Goal: Task Accomplishment & Management: Complete application form

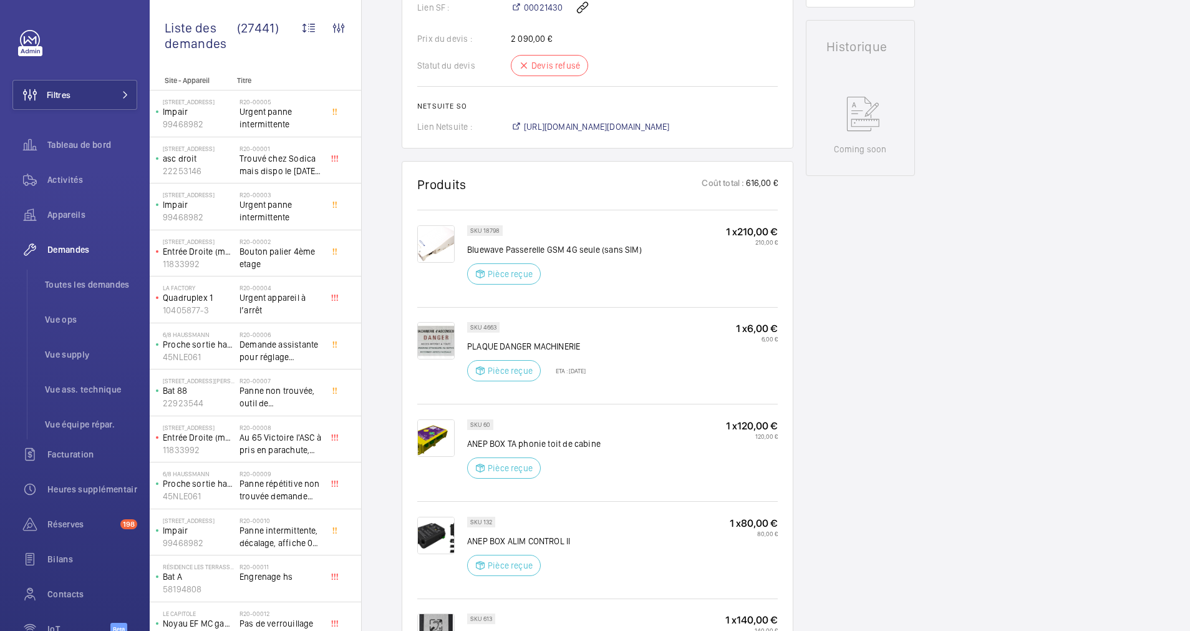
scroll to position [655, 0]
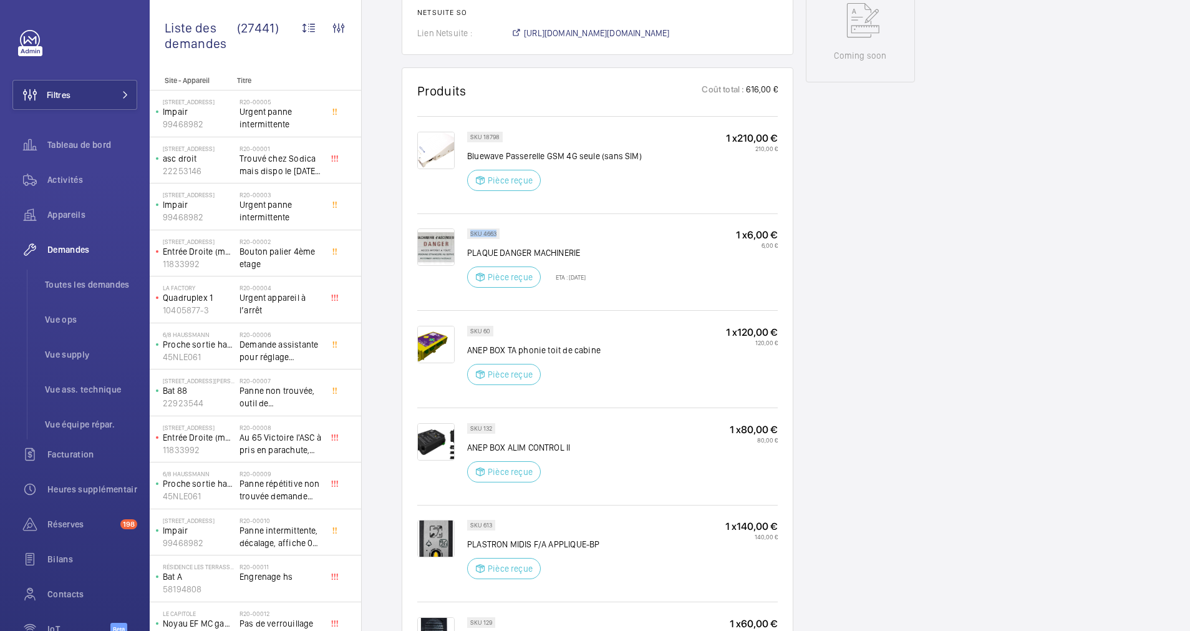
drag, startPoint x: 497, startPoint y: 243, endPoint x: 470, endPoint y: 243, distance: 26.2
click at [470, 236] on p "SKU 4663" at bounding box center [483, 233] width 26 height 4
copy p "SKU 4663"
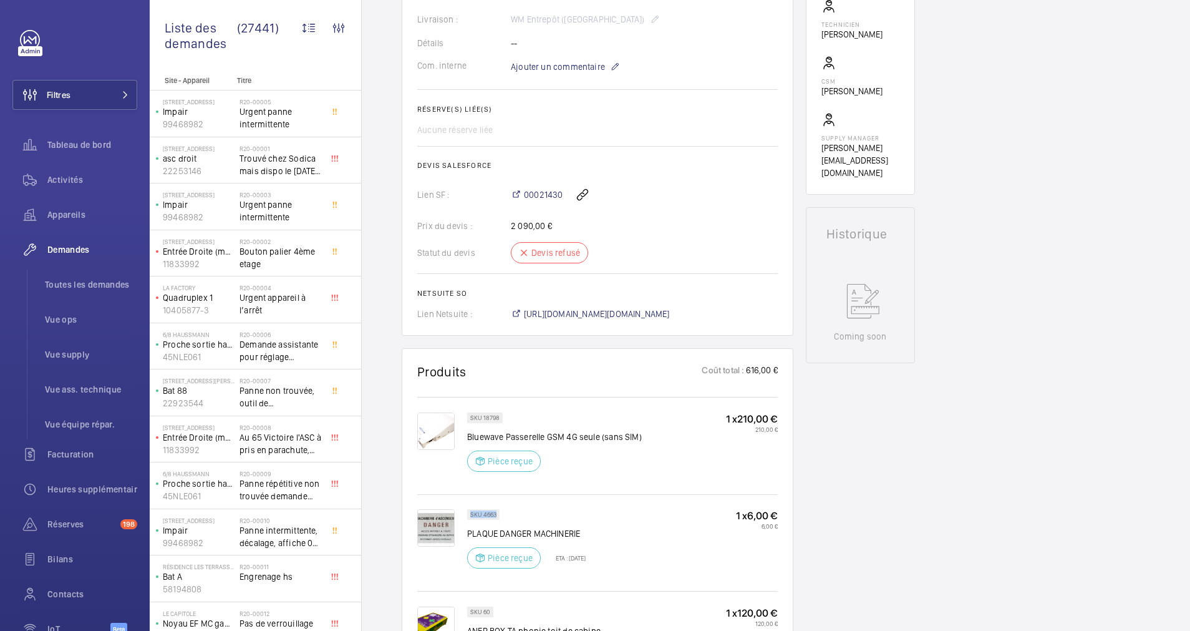
scroll to position [281, 0]
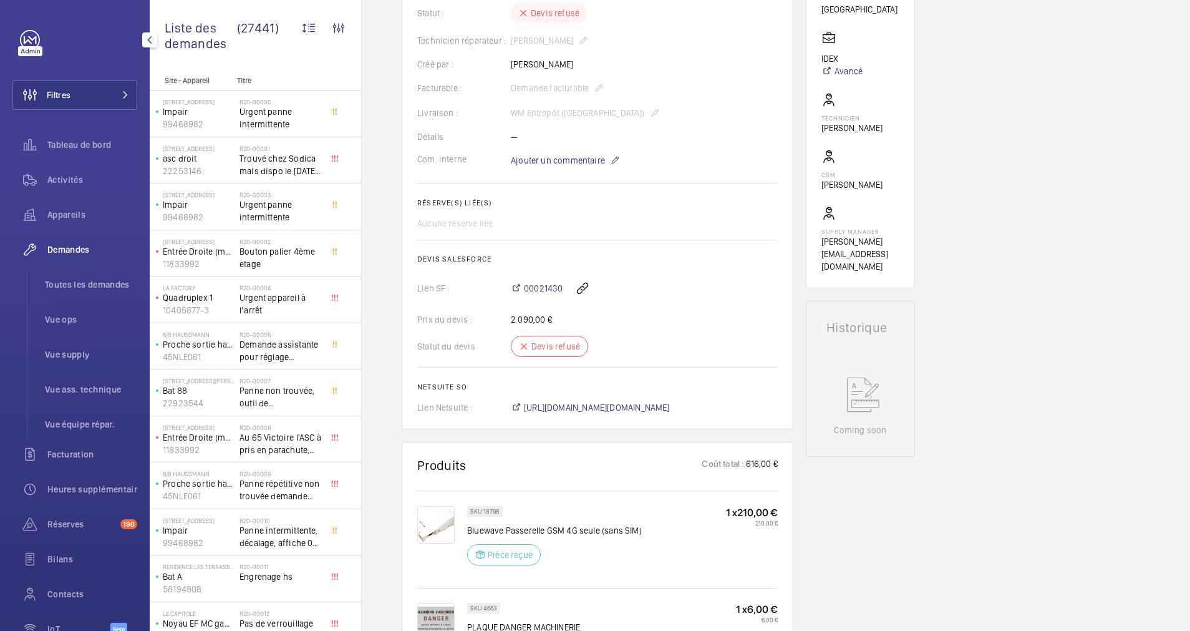
click at [91, 34] on div at bounding box center [78, 40] width 117 height 20
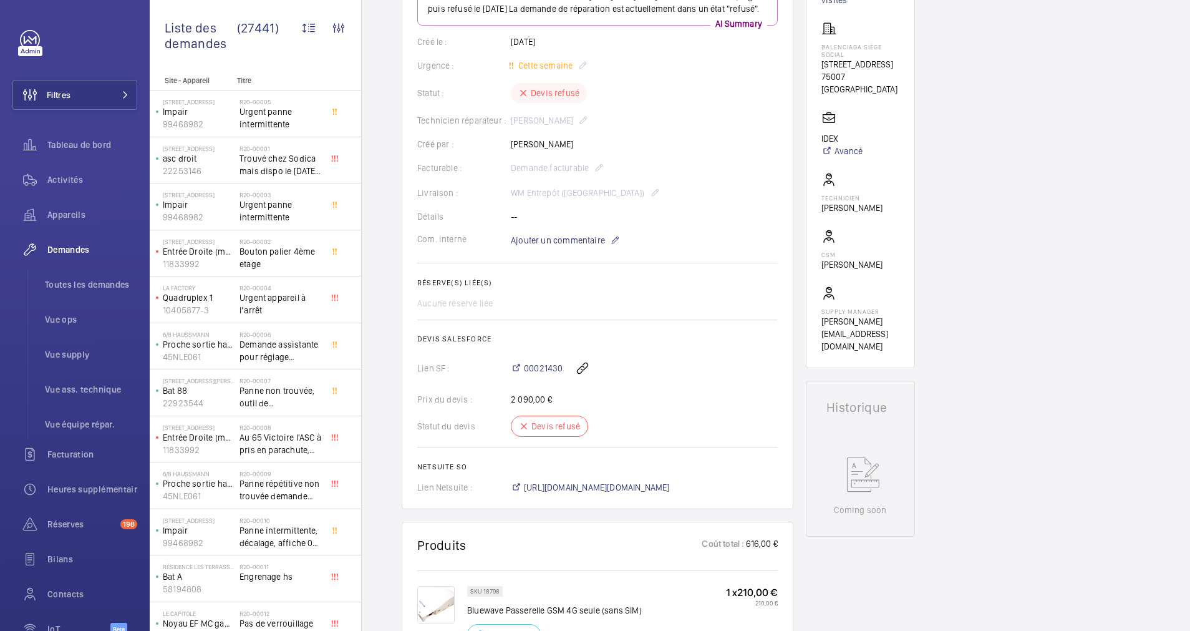
scroll to position [94, 0]
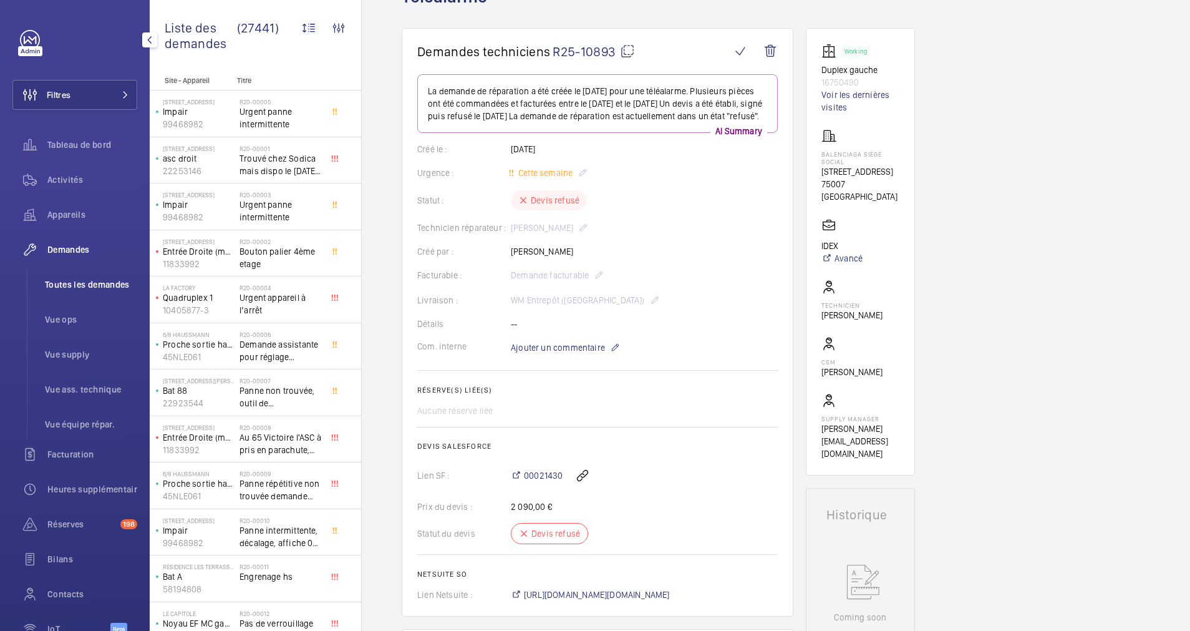
click at [66, 284] on span "Toutes les demandes" at bounding box center [91, 284] width 92 height 12
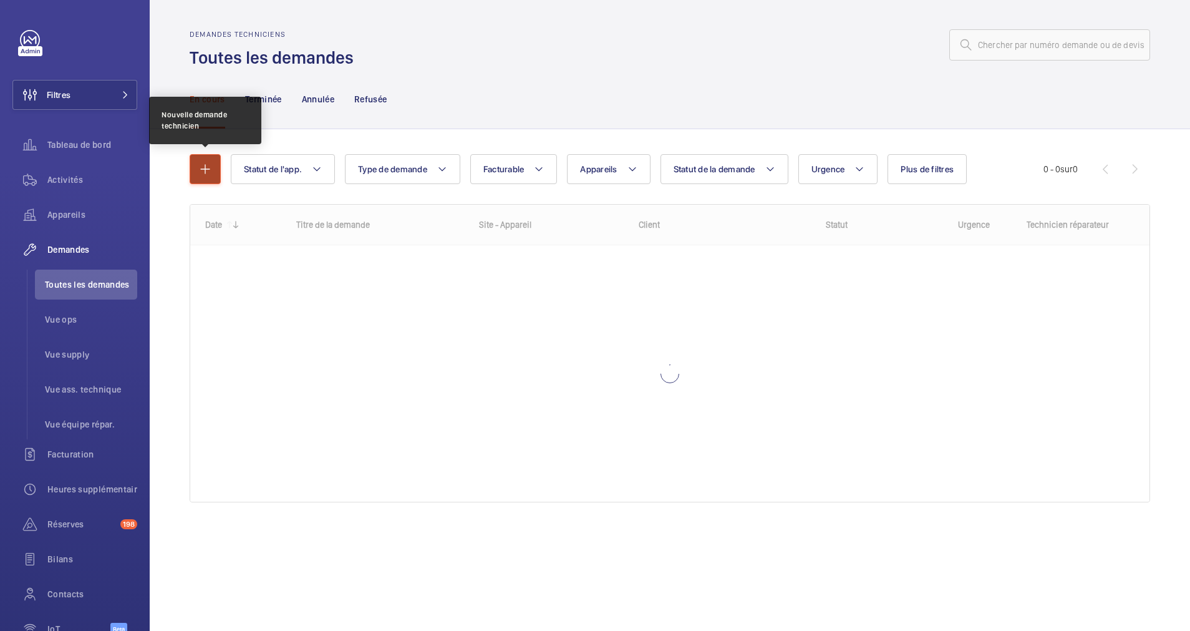
click at [198, 172] on mat-icon "button" at bounding box center [205, 169] width 15 height 15
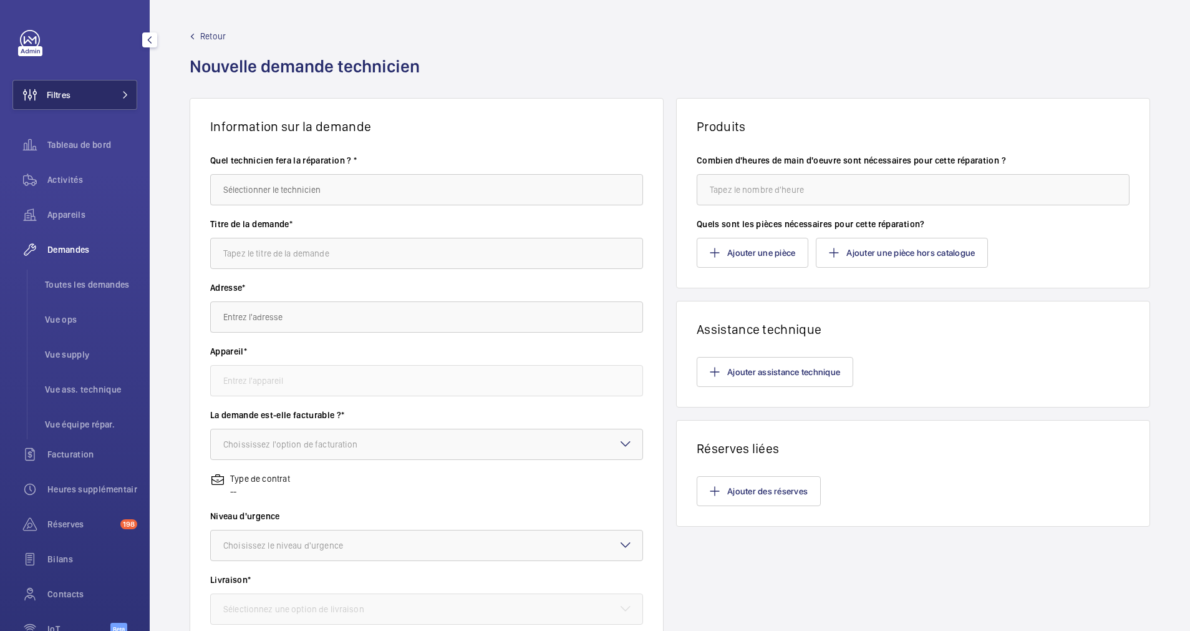
click at [120, 102] on button "Filtres" at bounding box center [74, 95] width 125 height 30
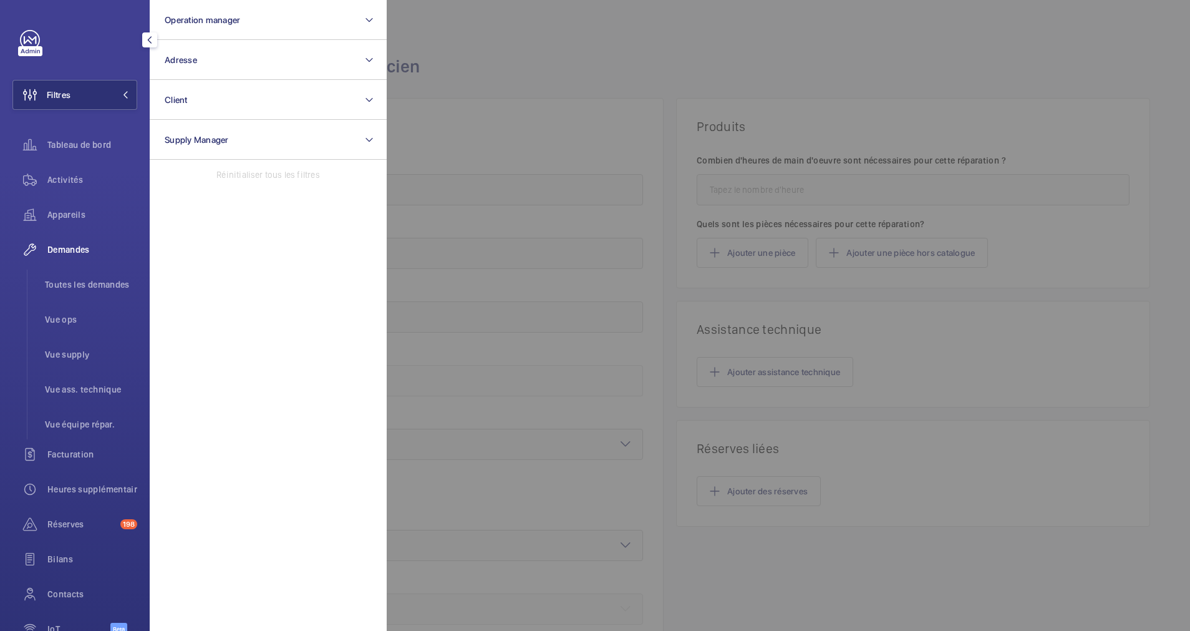
click at [546, 63] on div at bounding box center [982, 315] width 1190 height 631
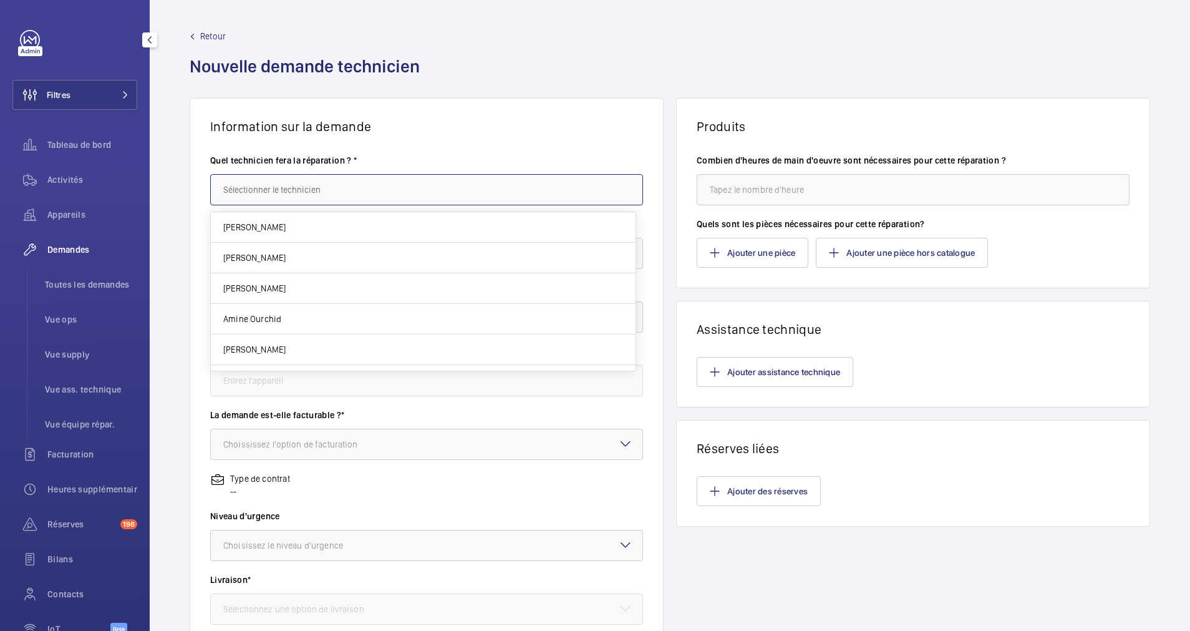
click at [334, 193] on input "text" at bounding box center [426, 189] width 433 height 31
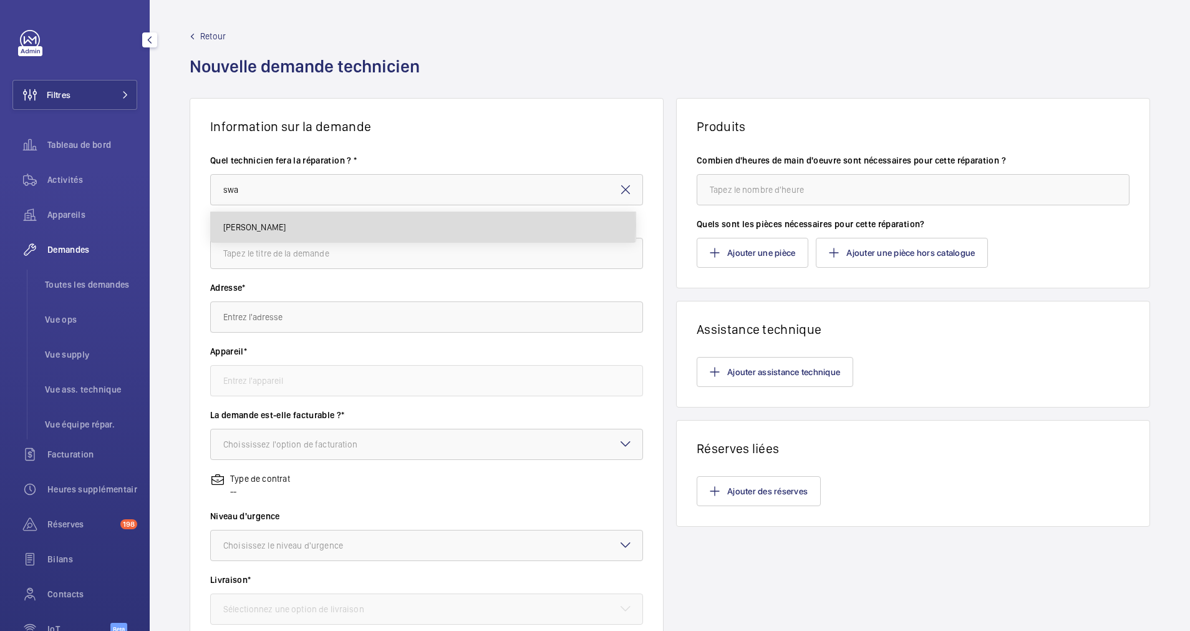
click at [286, 225] on span "[PERSON_NAME]" at bounding box center [254, 227] width 62 height 12
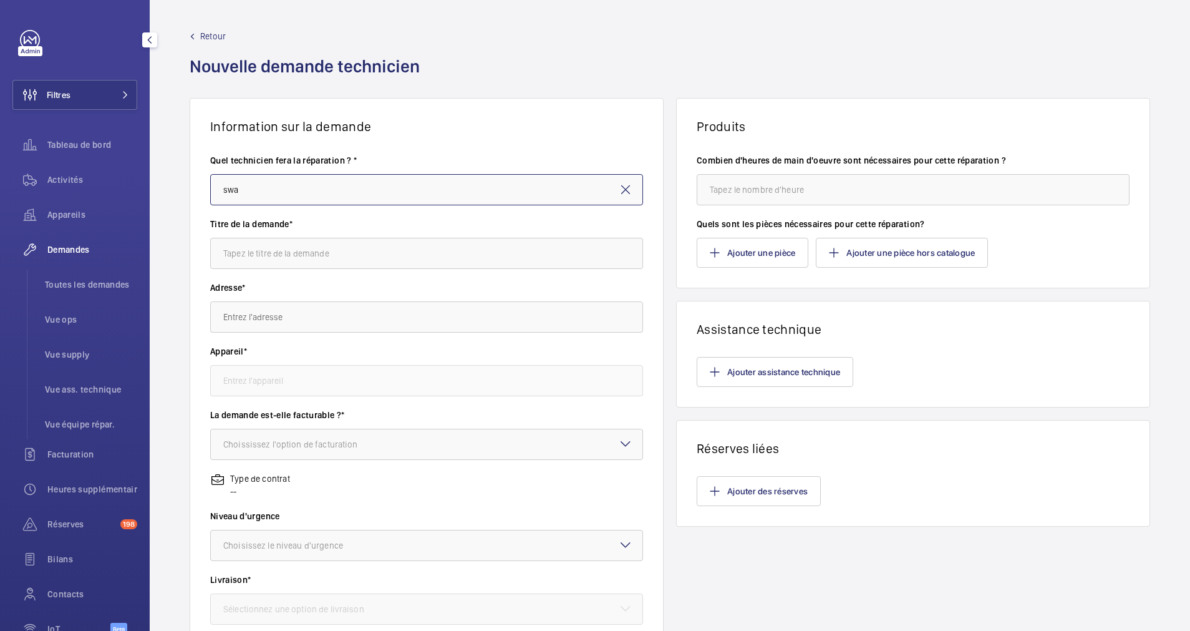
type input "[PERSON_NAME]"
click at [296, 261] on input "text" at bounding box center [426, 253] width 433 height 31
type input "Plaque danger machinerie"
click at [282, 313] on input "text" at bounding box center [426, 316] width 433 height 31
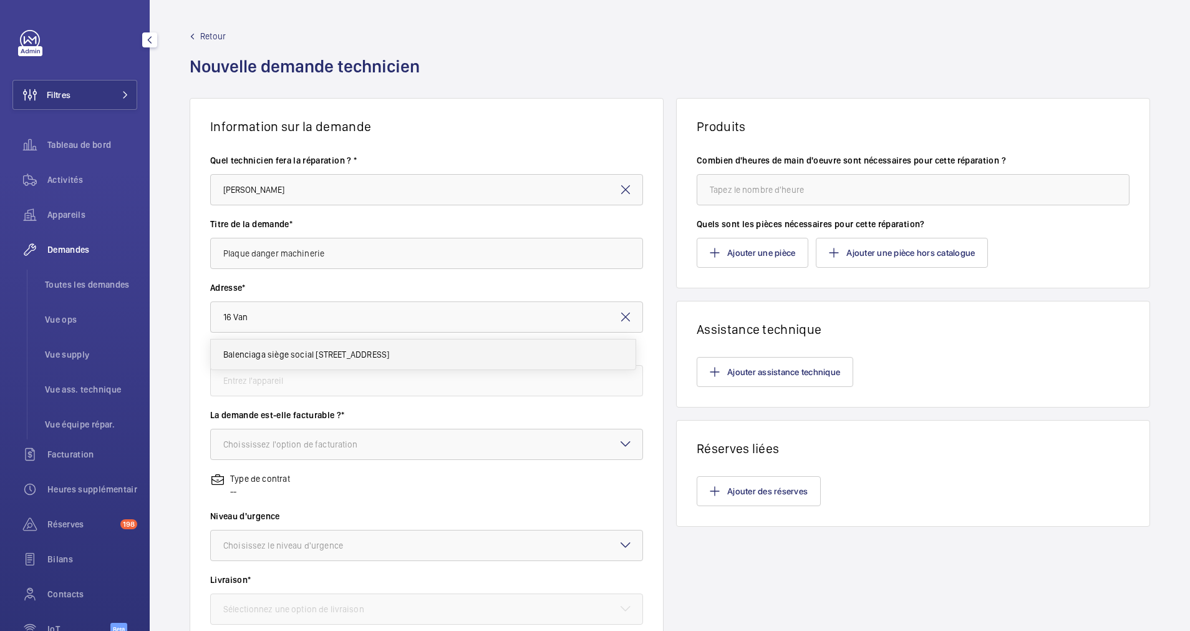
click at [356, 345] on mat-option "Balenciaga siège social [STREET_ADDRESS]" at bounding box center [423, 354] width 425 height 30
type input "Balenciaga siège social [STREET_ADDRESS]"
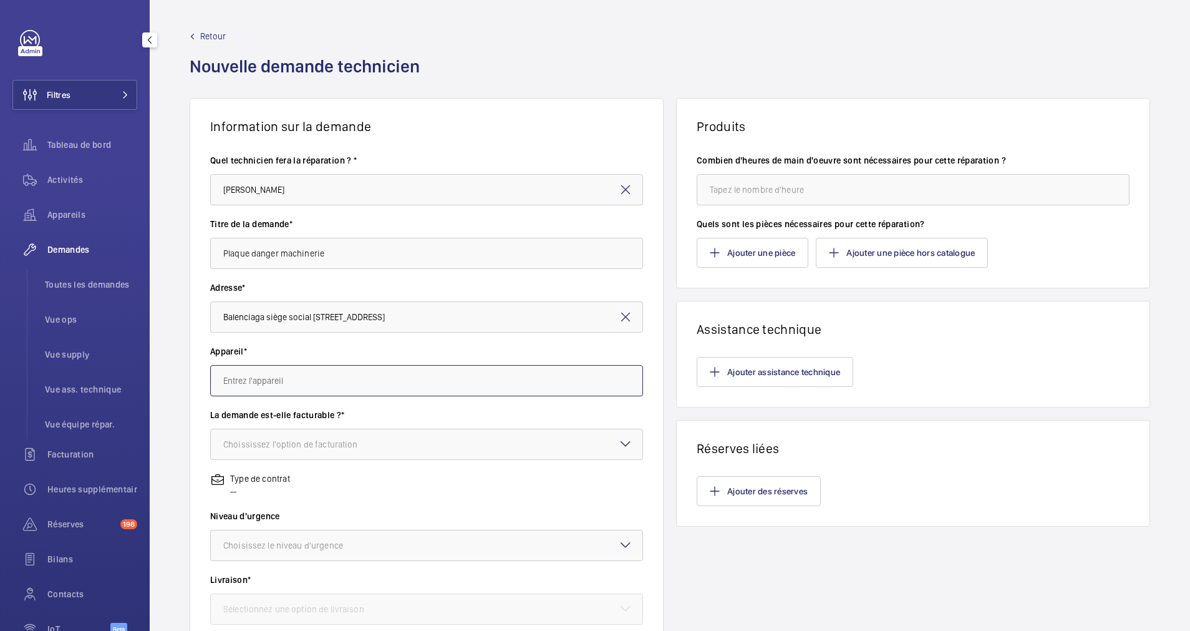
click at [324, 376] on input "text" at bounding box center [426, 380] width 433 height 31
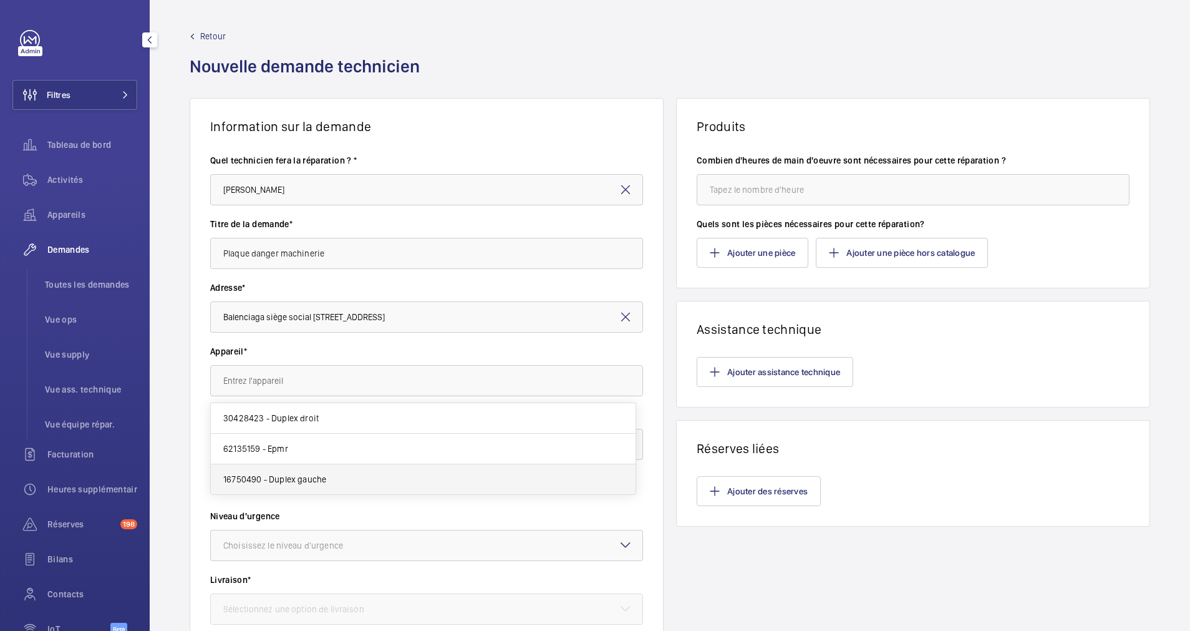
click at [337, 483] on mat-option "16750490 - Duplex gauche" at bounding box center [423, 479] width 425 height 30
type input "16750490 - Duplex gauche"
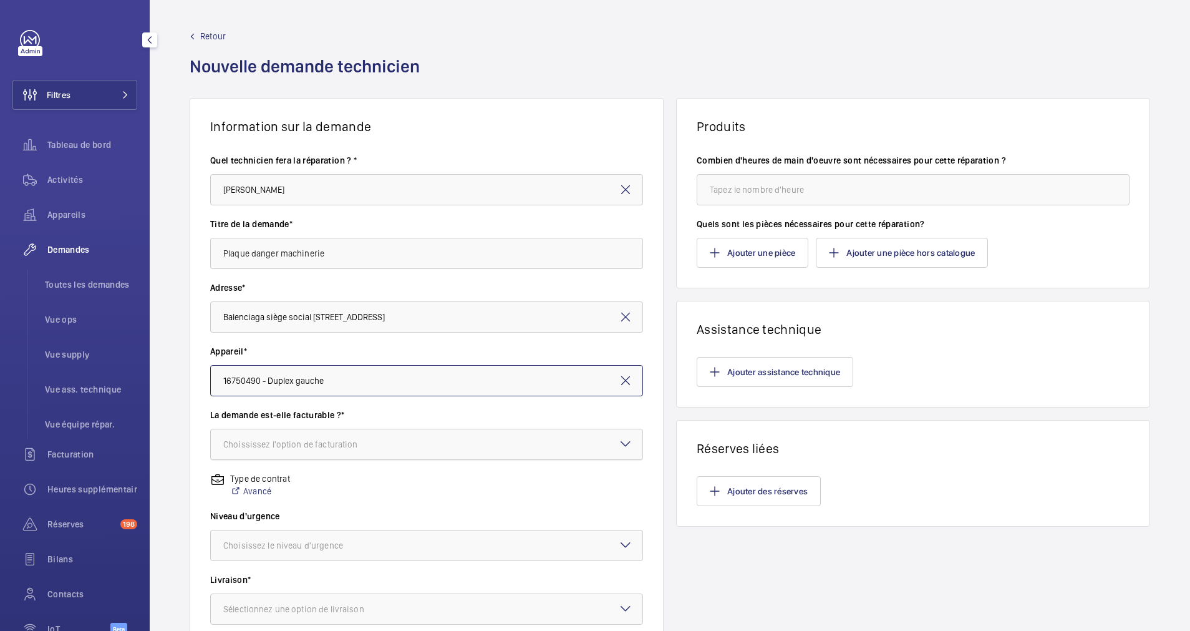
click at [399, 443] on div at bounding box center [427, 444] width 432 height 30
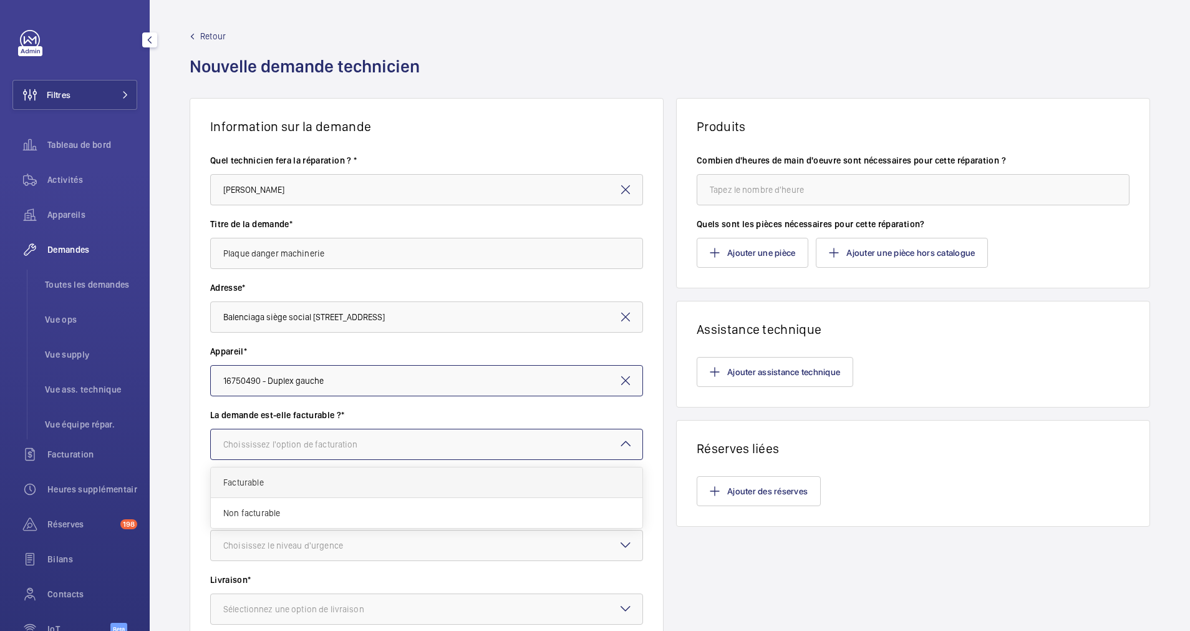
click at [350, 485] on span "Facturable" at bounding box center [426, 482] width 407 height 12
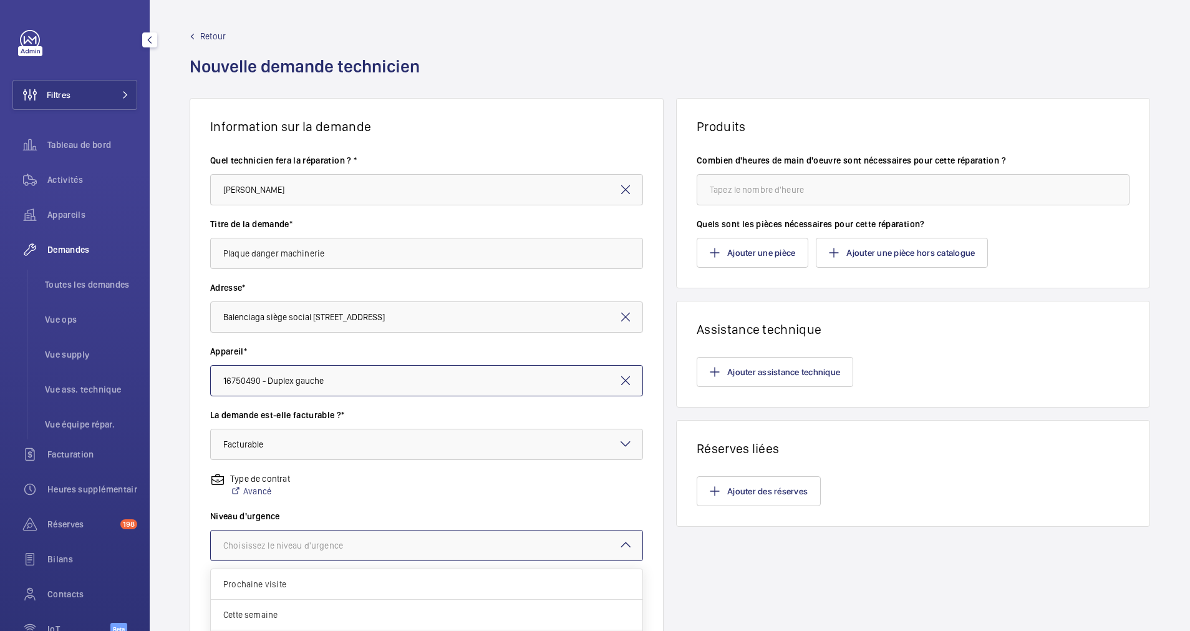
click at [349, 541] on div "Choisissez le niveau d'urgence" at bounding box center [298, 545] width 151 height 12
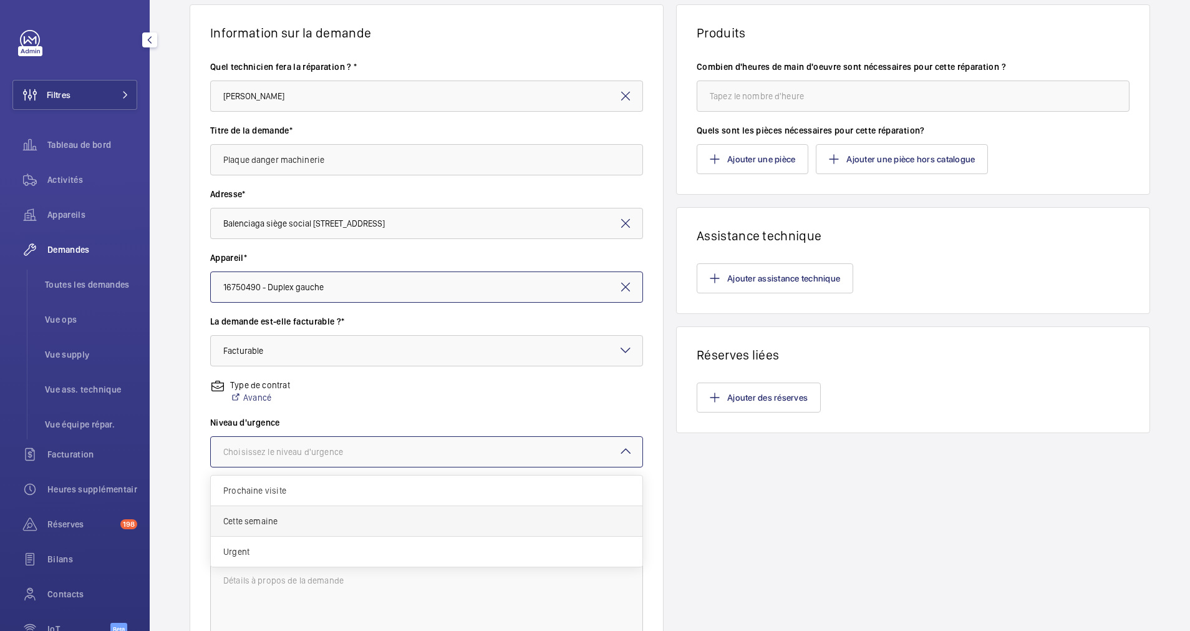
scroll to position [187, 0]
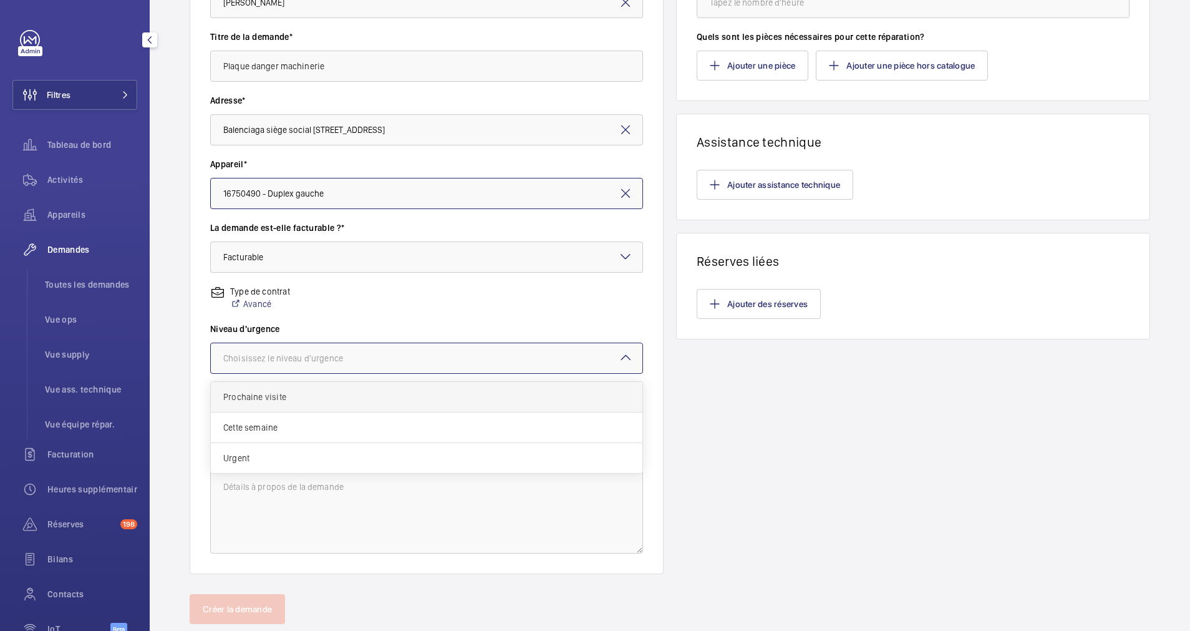
click at [322, 402] on span "Prochaine visite" at bounding box center [426, 396] width 407 height 12
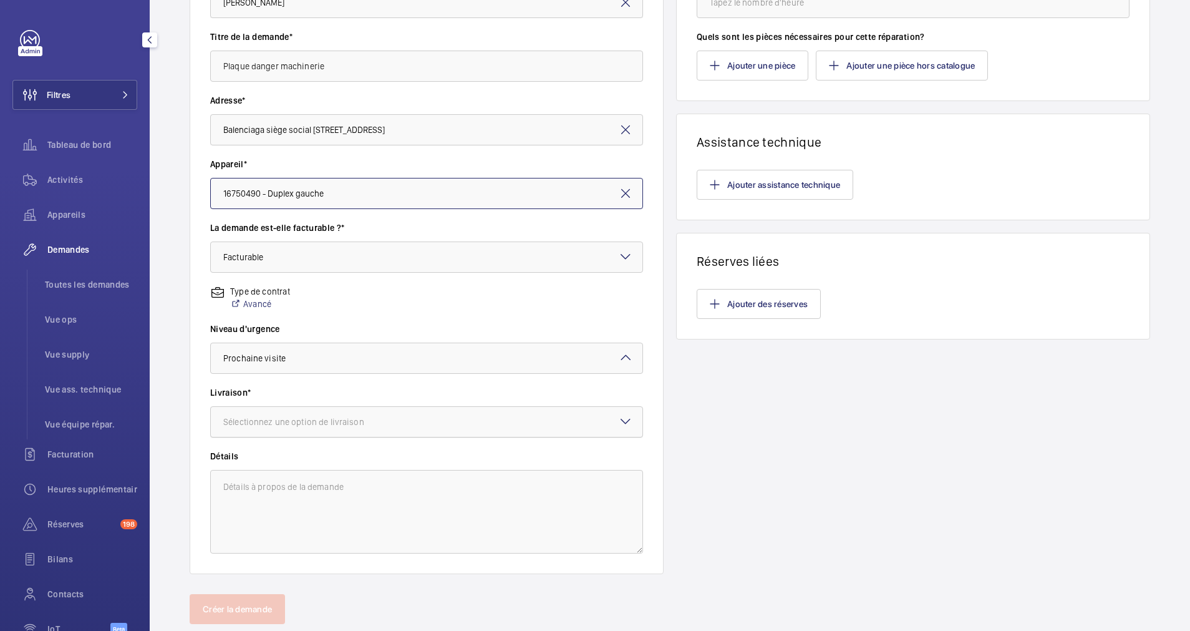
click at [324, 429] on div at bounding box center [427, 422] width 432 height 30
click at [331, 514] on div "WM Entrepôt ([GEOGRAPHIC_DATA])" at bounding box center [427, 521] width 432 height 30
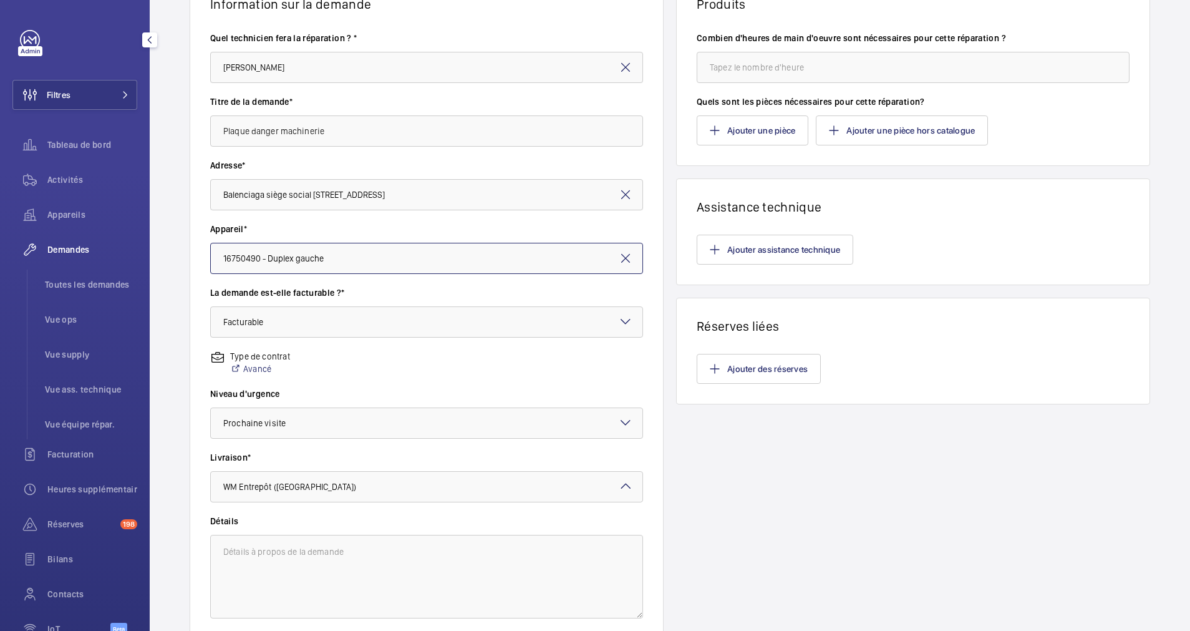
scroll to position [94, 0]
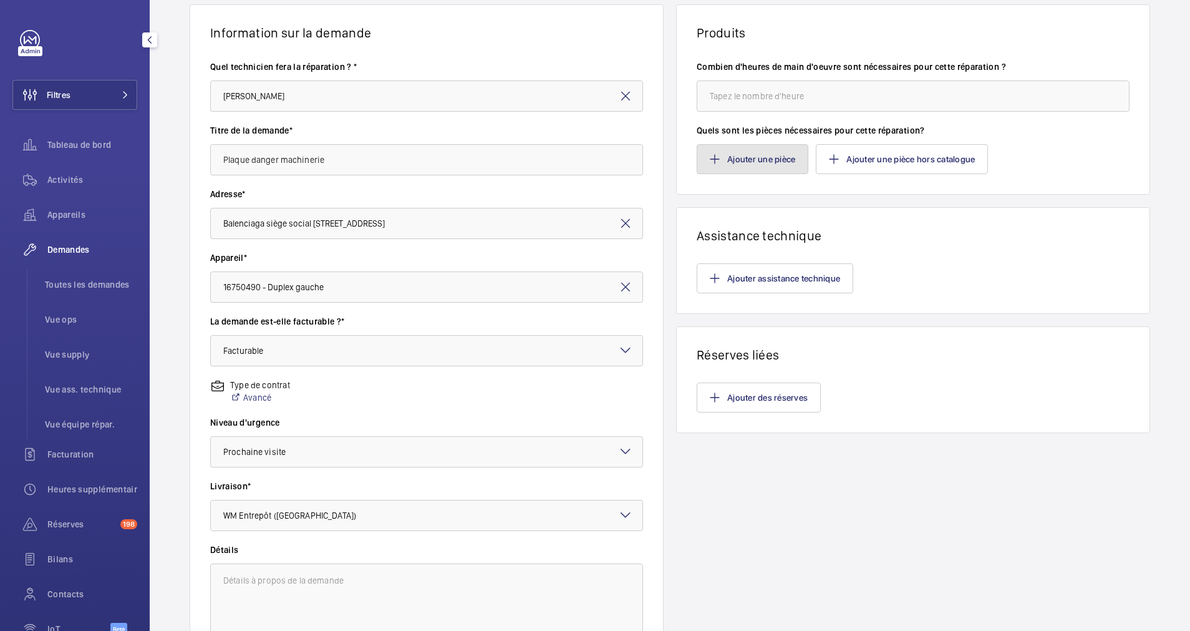
click at [749, 152] on button "Ajouter une pièce" at bounding box center [753, 159] width 112 height 30
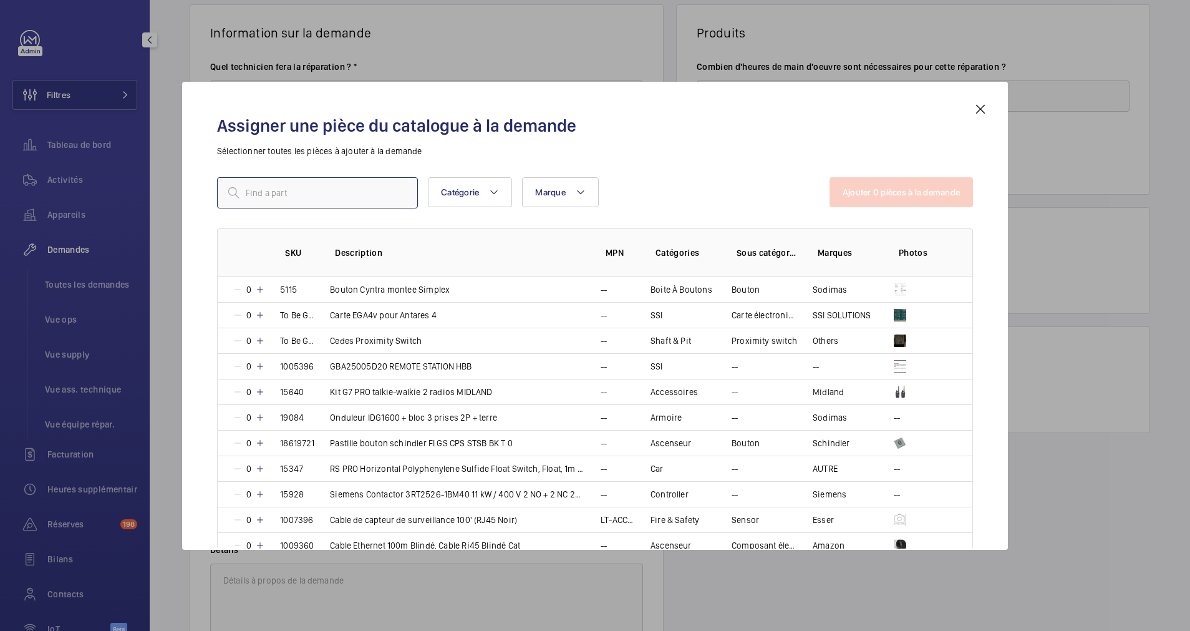
paste input "SKU 4663"
click at [266, 190] on input "SKU 4663" at bounding box center [317, 192] width 201 height 31
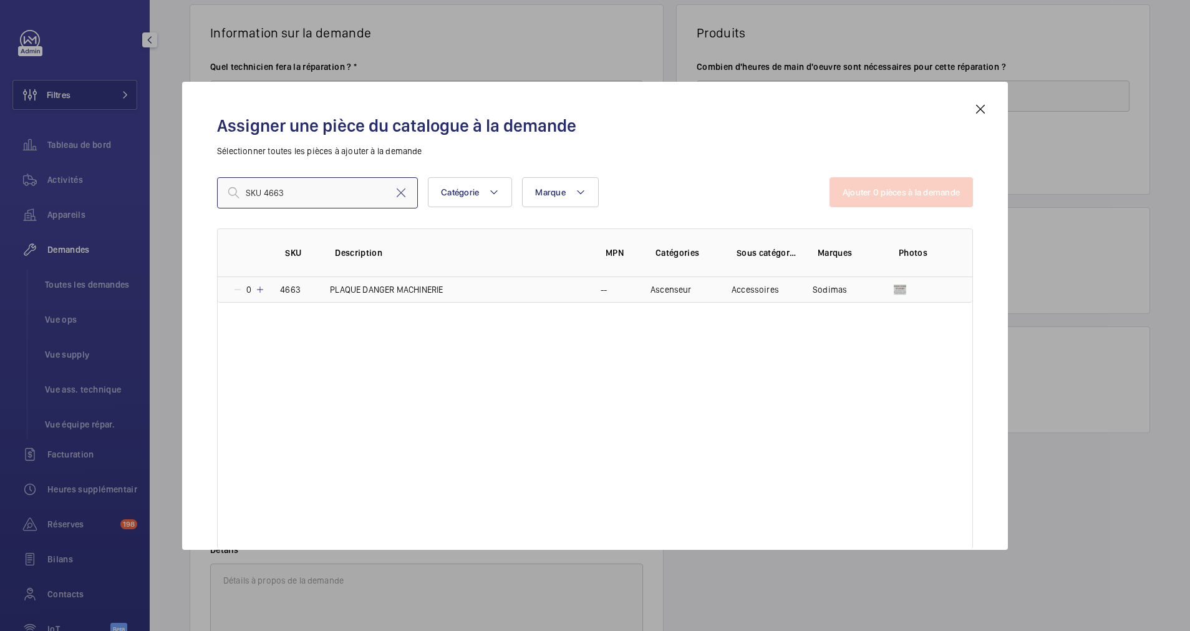
type input "SKU 4663"
click at [261, 286] on mat-icon at bounding box center [260, 289] width 10 height 10
click at [928, 196] on button "Ajouter 1 pièces à la demande" at bounding box center [902, 192] width 142 height 30
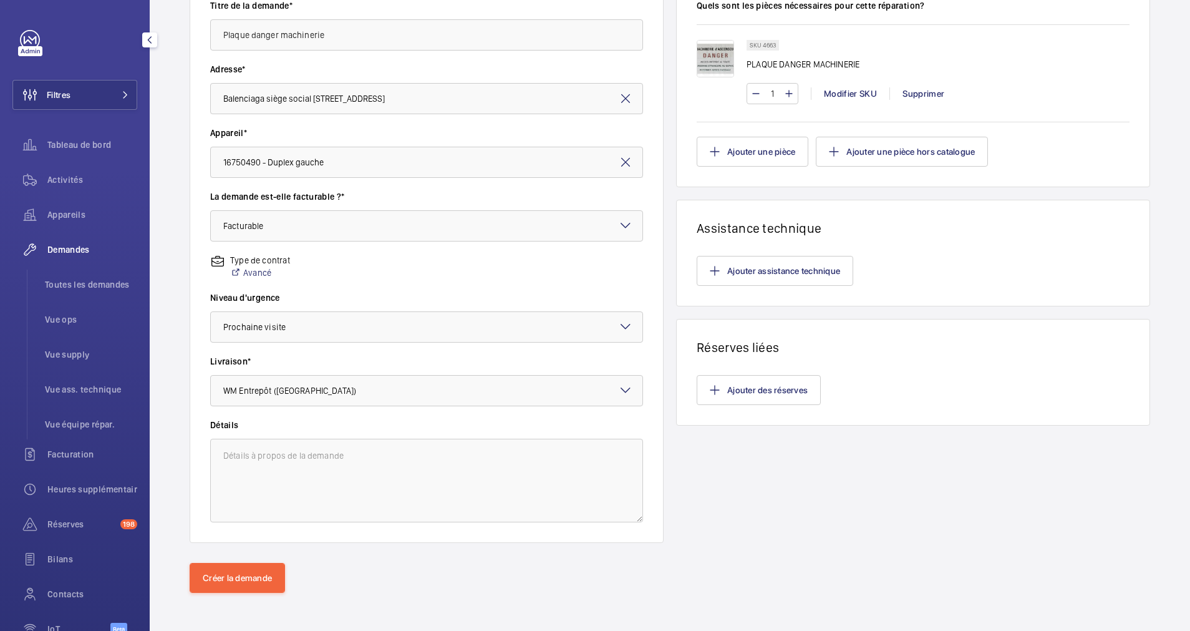
scroll to position [220, 0]
click at [264, 576] on button "Créer la demande" at bounding box center [237, 576] width 95 height 30
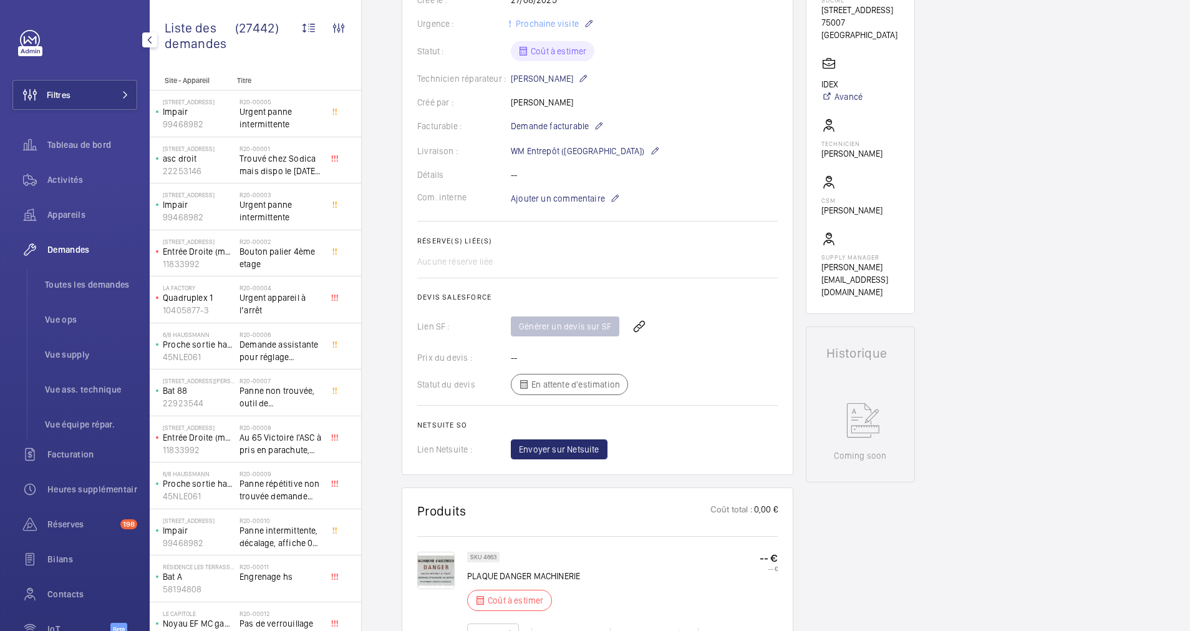
scroll to position [281, 0]
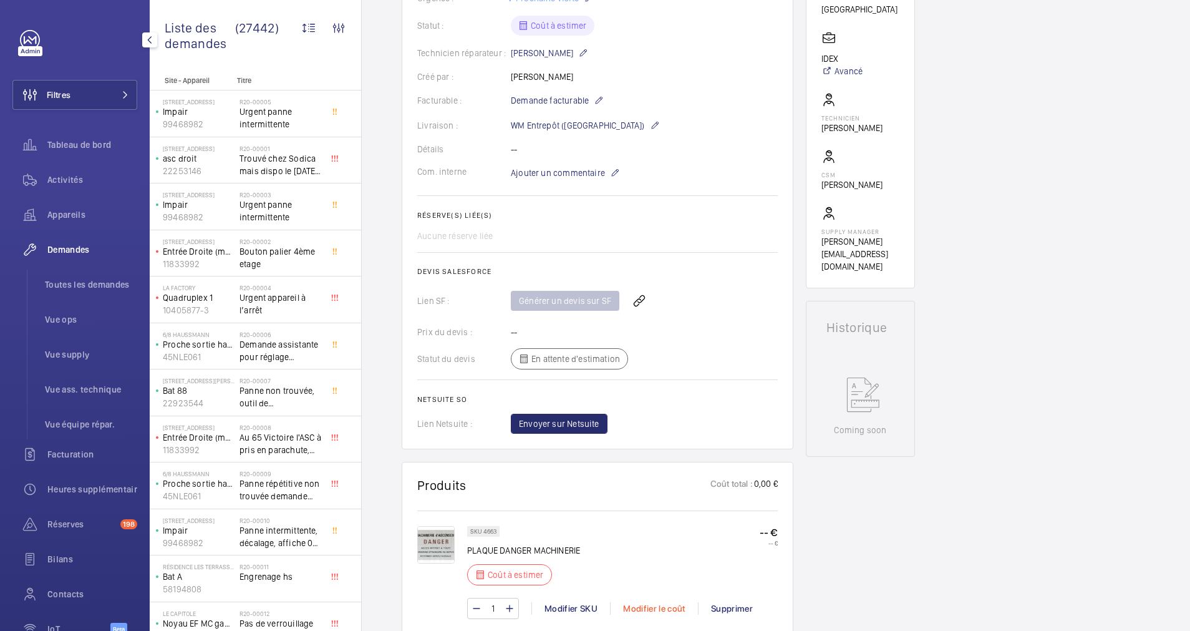
click at [661, 603] on div "Modifier le coût" at bounding box center [654, 608] width 88 height 12
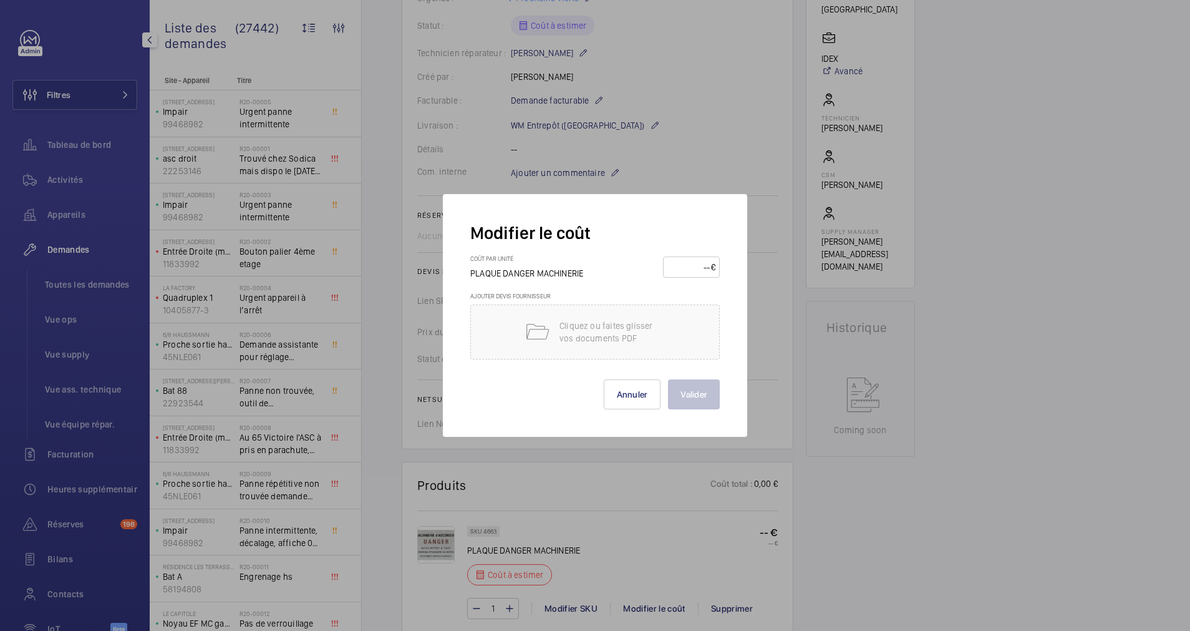
click at [687, 261] on input "number" at bounding box center [689, 267] width 44 height 20
type input "6"
click at [697, 398] on button "Valider" at bounding box center [694, 394] width 52 height 30
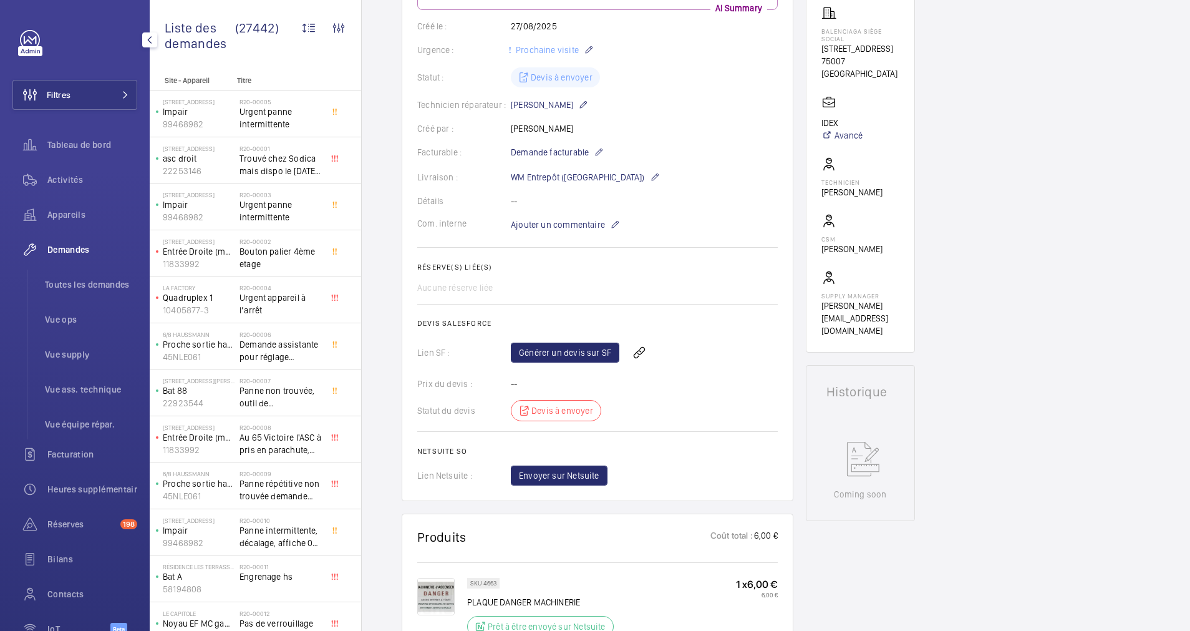
scroll to position [187, 0]
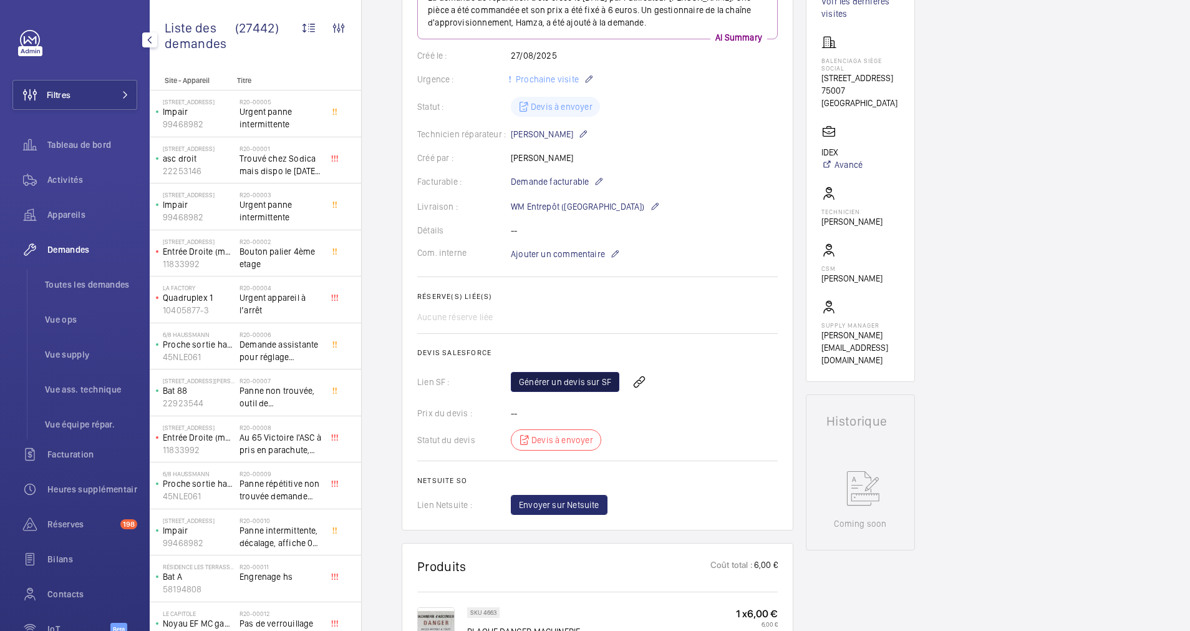
click at [570, 376] on link "Générer un devis sur SF" at bounding box center [565, 382] width 109 height 20
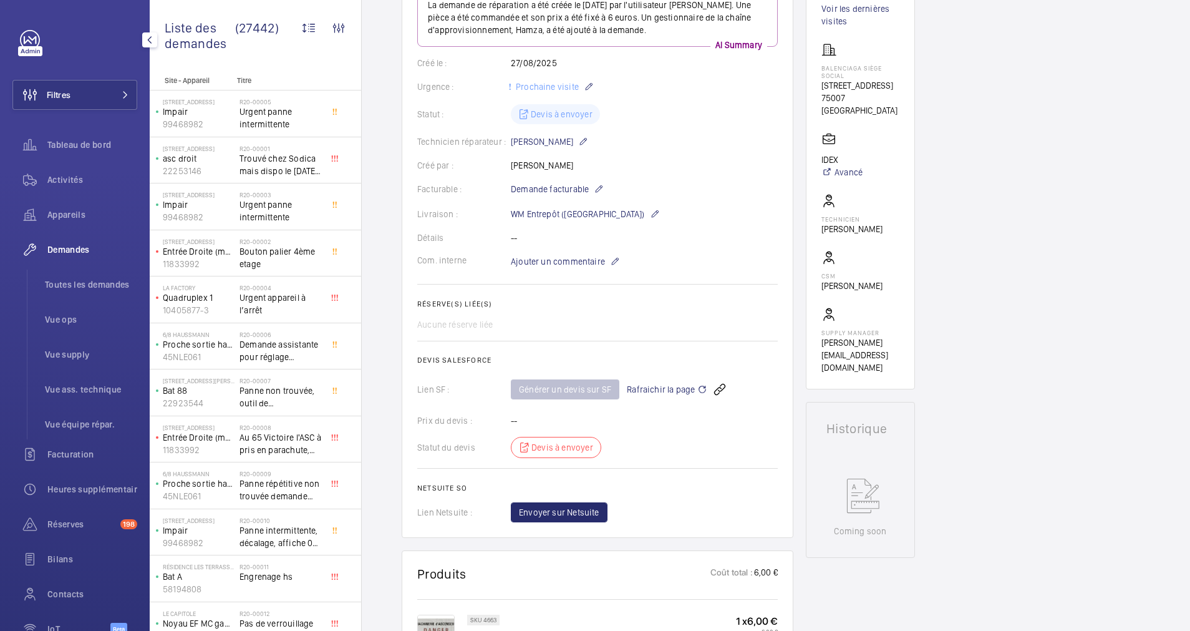
scroll to position [86, 0]
